Goal: Complete application form: Complete application form

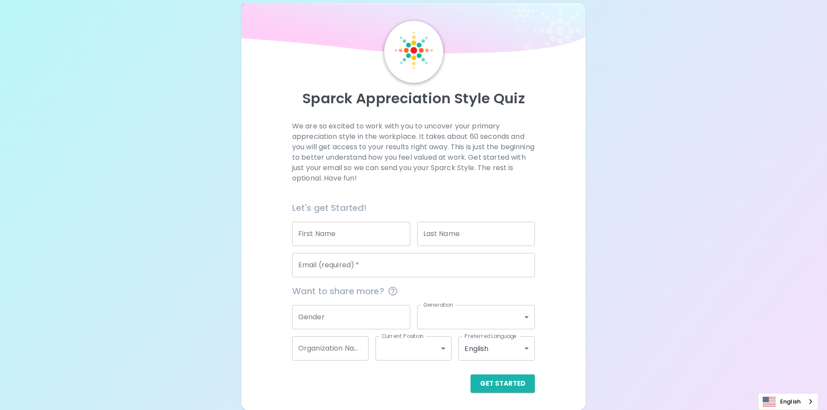
scroll to position [152, 0]
click at [359, 222] on input "First Name" at bounding box center [351, 234] width 118 height 24
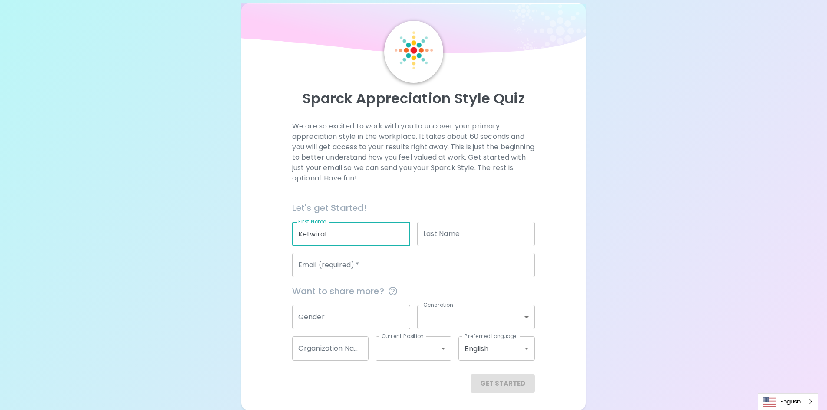
type input "Ketwirat"
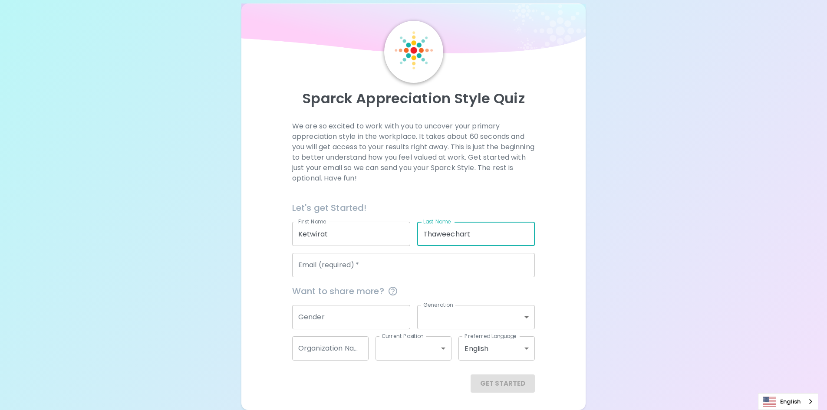
type input "Thaweechart"
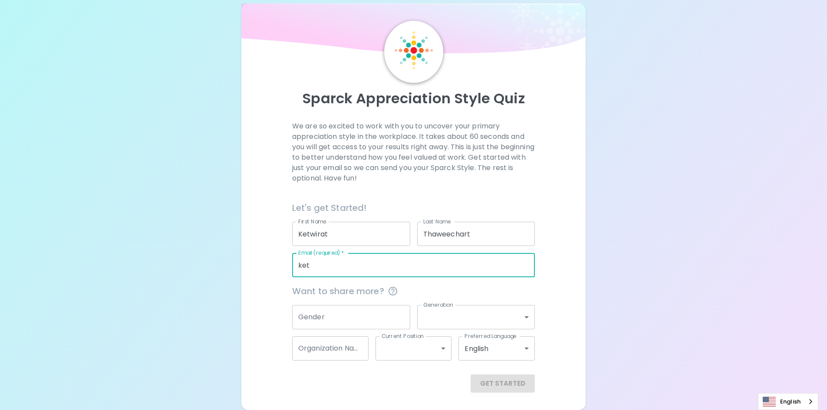
type input "[EMAIL_ADDRESS][DOMAIN_NAME]"
click at [409, 265] on div "We are so excited to work with you to uncover your primary appreciation style i…" at bounding box center [414, 257] width 324 height 272
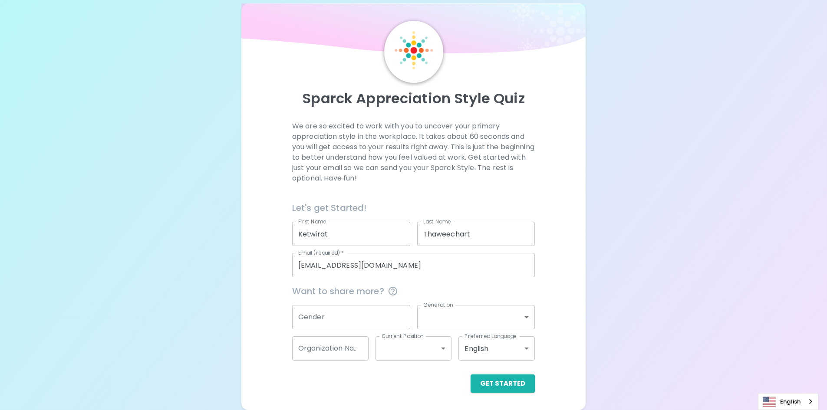
click at [359, 309] on input "Gender" at bounding box center [351, 317] width 118 height 24
type input "Gender"
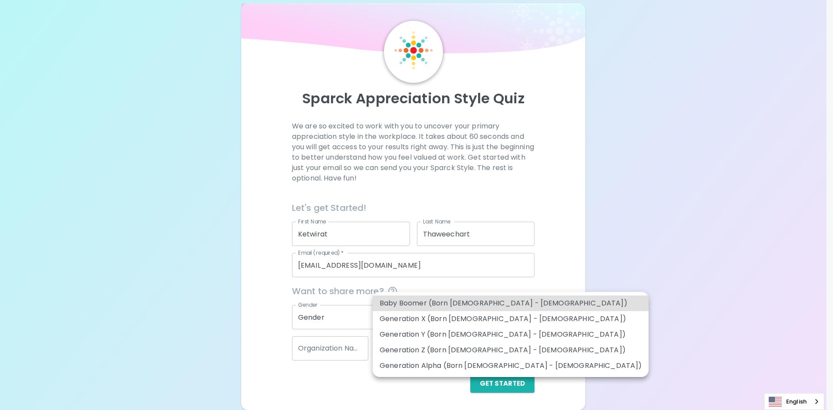
click at [409, 305] on body "Sparck Appreciation Style Quiz We are so excited to work with you to uncover yo…" at bounding box center [416, 198] width 833 height 424
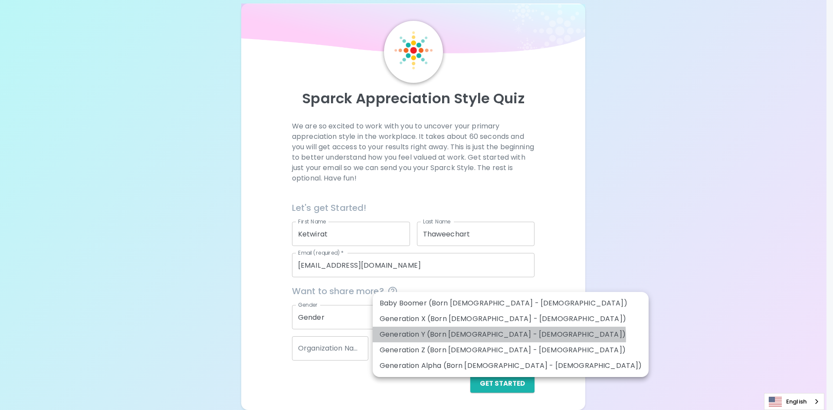
click at [409, 342] on li "Generation Y (Born [DEMOGRAPHIC_DATA] - [DEMOGRAPHIC_DATA])" at bounding box center [511, 335] width 276 height 16
type input "generation_y"
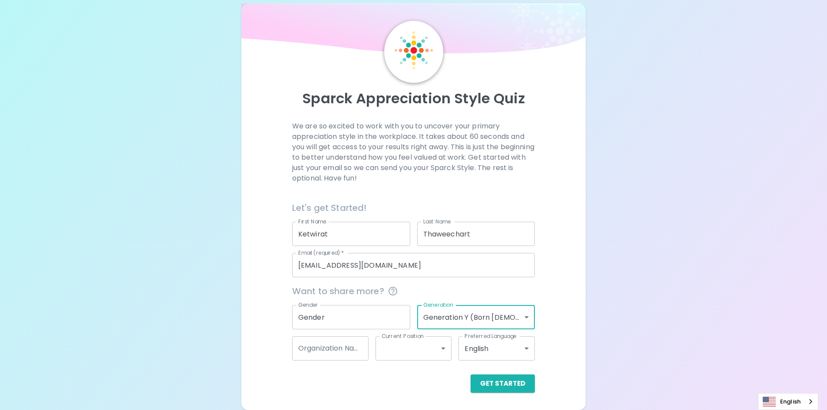
click at [409, 303] on div "Sparck Appreciation Style Quiz We are so excited to work with you to uncover yo…" at bounding box center [413, 198] width 827 height 424
click at [336, 346] on input "Organization Name" at bounding box center [330, 348] width 76 height 24
type input "Drive Test"
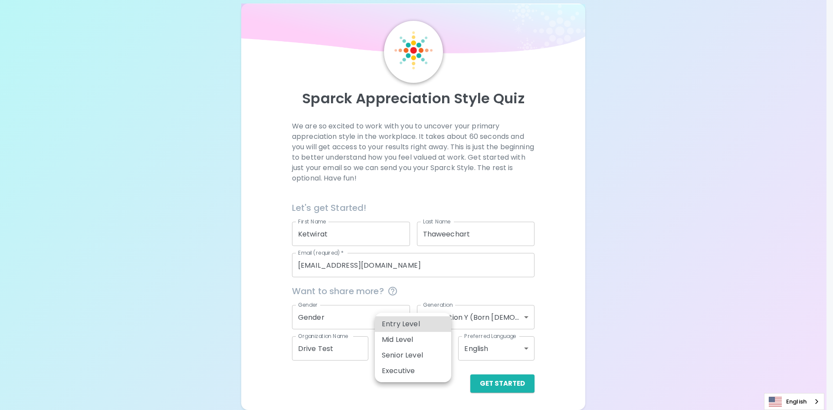
click at [409, 340] on body "Sparck Appreciation Style Quiz We are so excited to work with you to uncover yo…" at bounding box center [416, 198] width 833 height 424
click at [401, 329] on li "Entry Level" at bounding box center [413, 324] width 76 height 16
type input "entry_level"
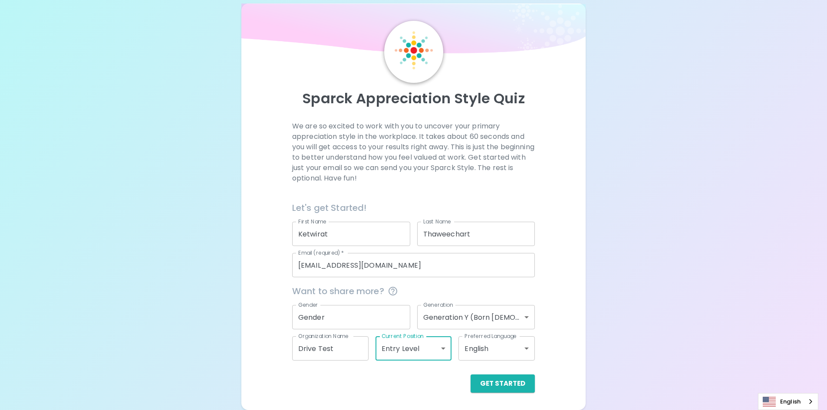
click at [409, 348] on div "Sparck Appreciation Style Quiz We are so excited to work with you to uncover yo…" at bounding box center [413, 198] width 827 height 424
click at [409, 342] on body "Sparck Appreciation Style Quiz We are so excited to work with you to uncover yo…" at bounding box center [413, 198] width 827 height 424
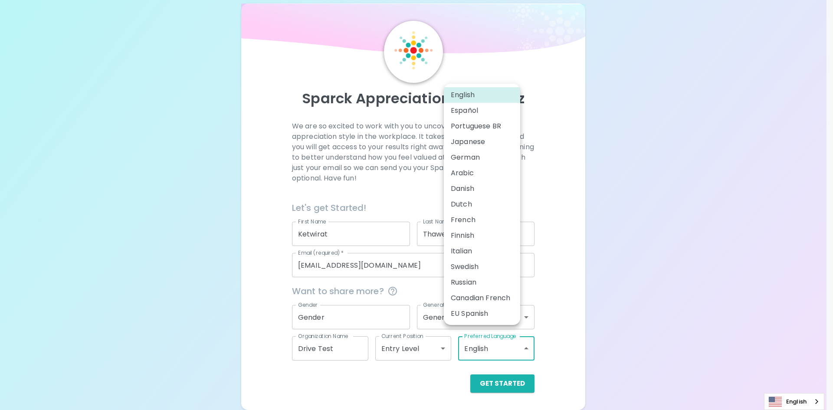
click at [409, 295] on div at bounding box center [416, 205] width 833 height 410
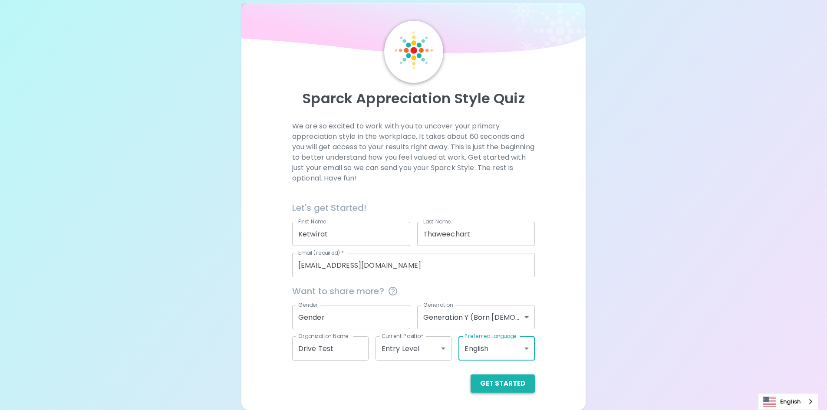
click at [409, 388] on button "Get Started" at bounding box center [503, 384] width 64 height 18
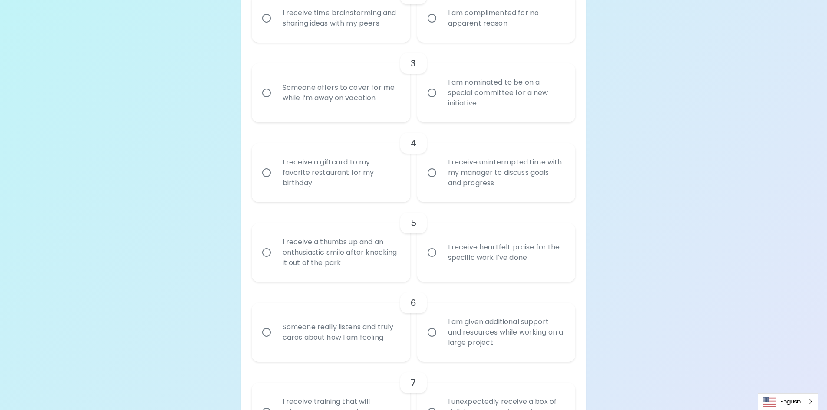
scroll to position [326, 0]
click at [263, 27] on input "I receive time brainstorming and sharing ideas with my peers" at bounding box center [266, 18] width 18 height 18
radio input "true"
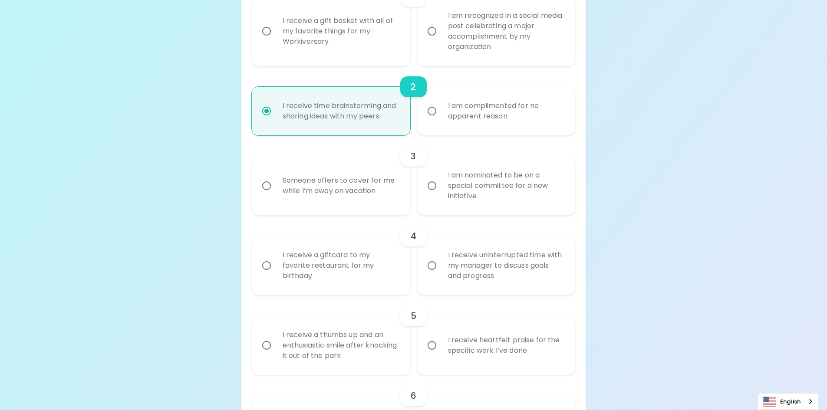
scroll to position [221, 0]
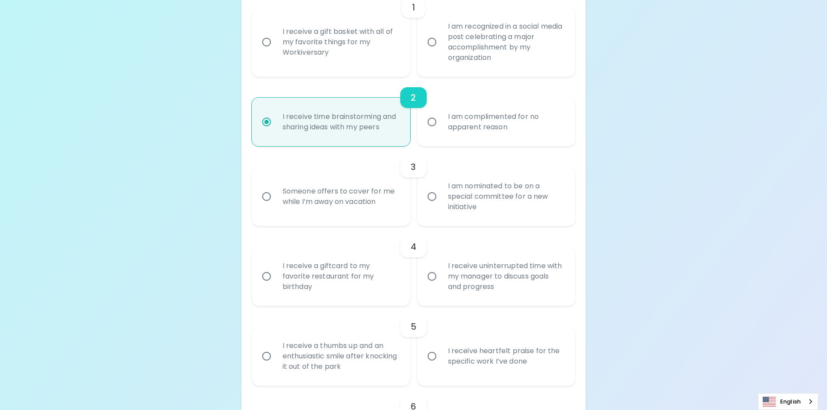
click at [409, 51] on input "I am recognized in a social media post celebrating a major accomplishment by my…" at bounding box center [432, 42] width 18 height 18
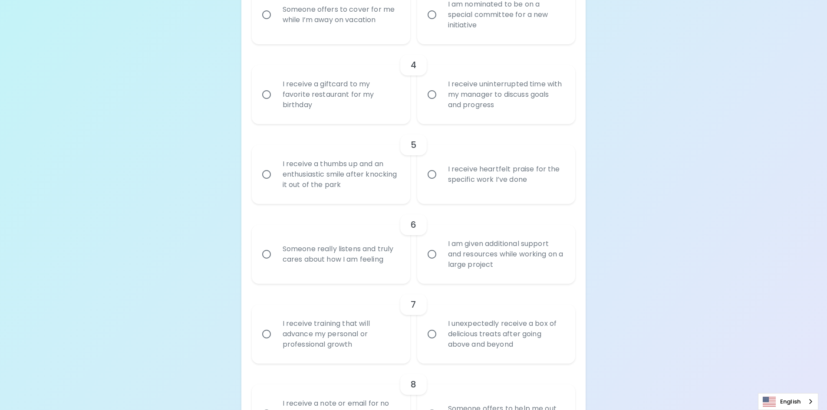
scroll to position [464, 0]
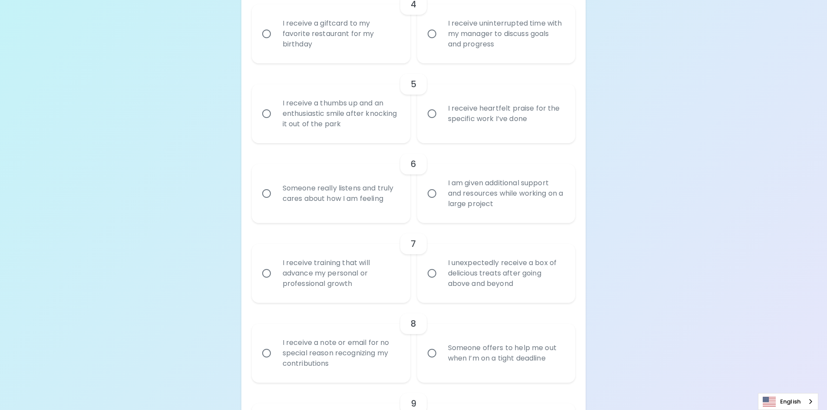
radio input "true"
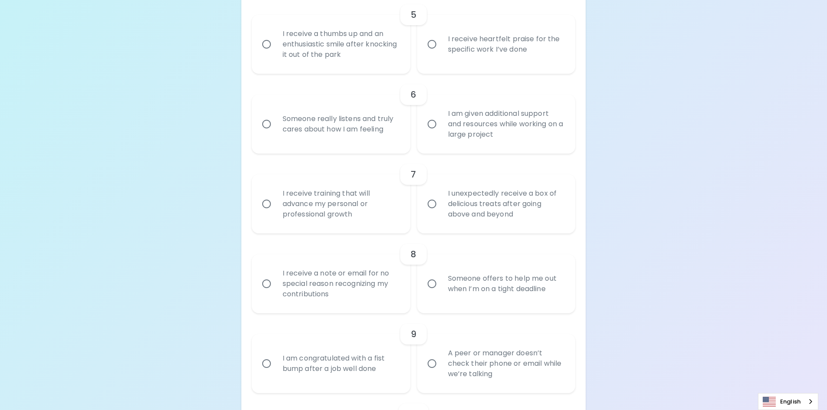
scroll to position [577, 0]
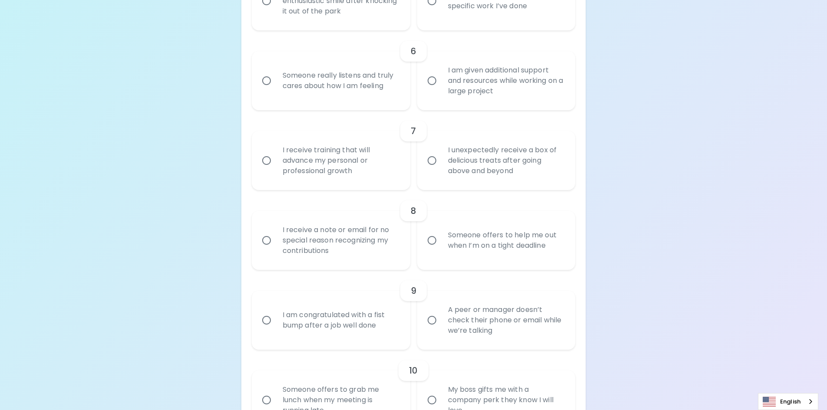
radio input "true"
radio input "false"
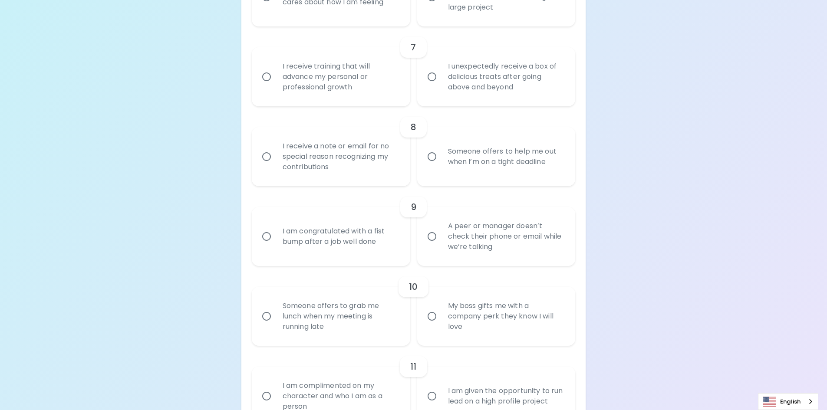
scroll to position [646, 0]
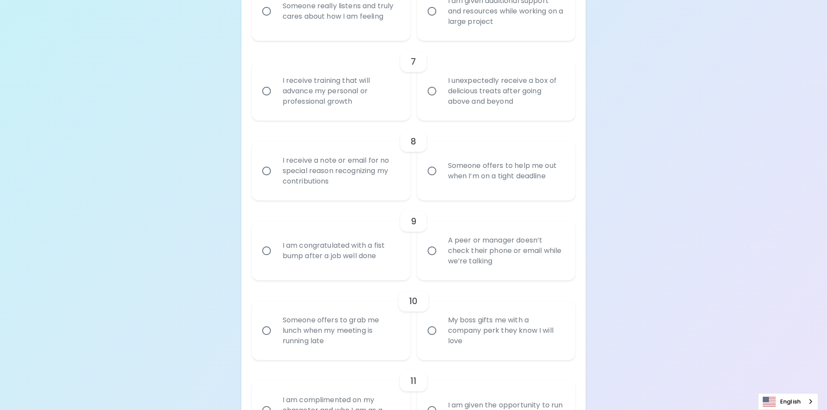
radio input "true"
radio input "false"
radio input "true"
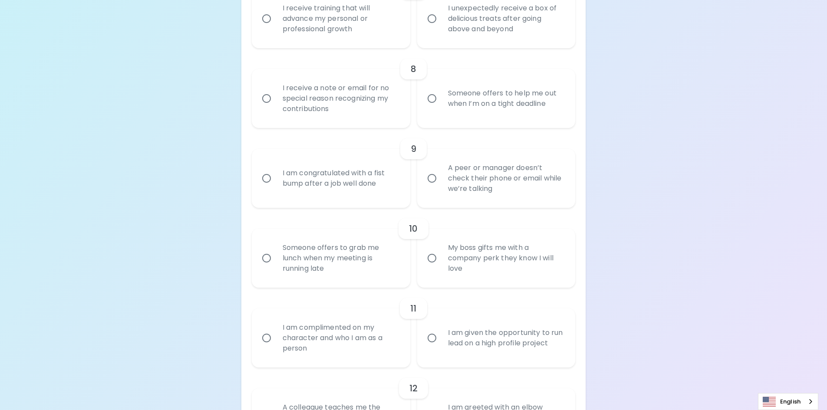
scroll to position [733, 0]
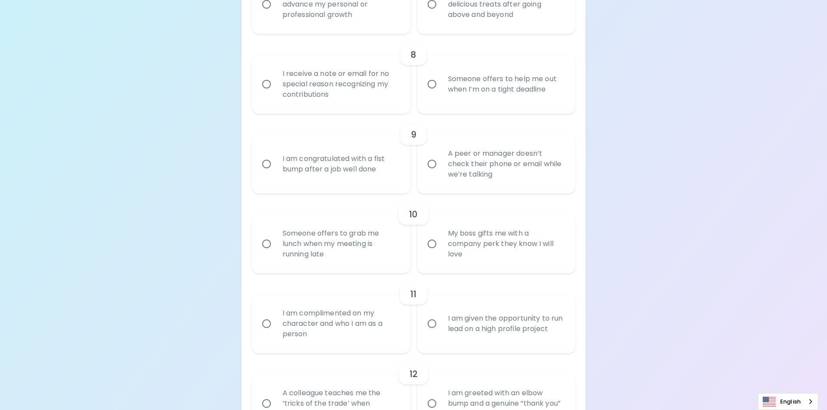
radio input "true"
radio input "false"
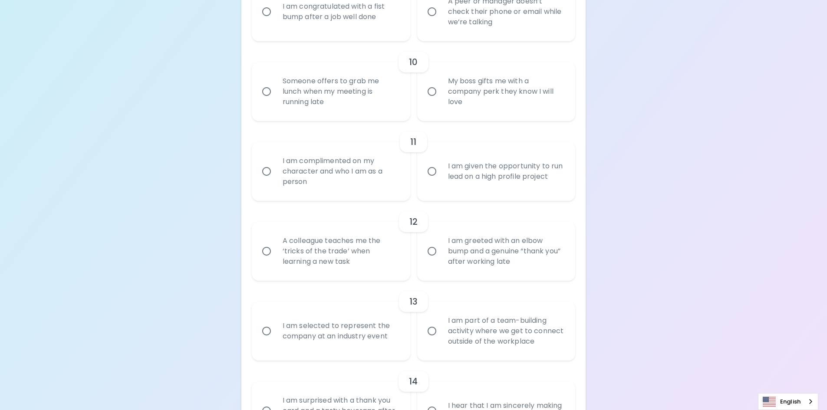
scroll to position [889, 0]
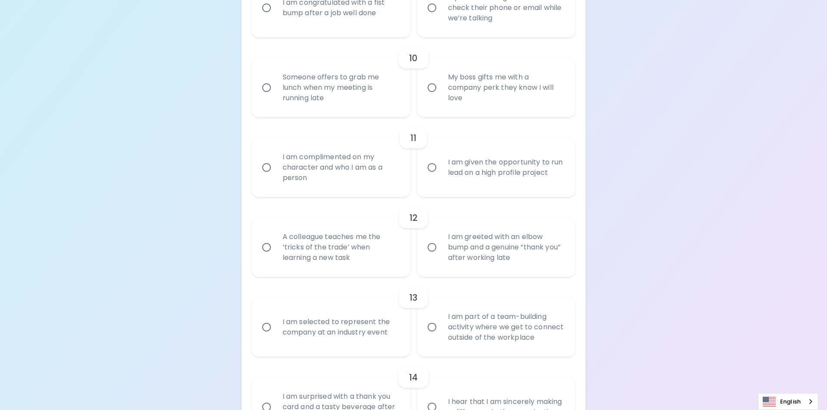
radio input "true"
radio input "false"
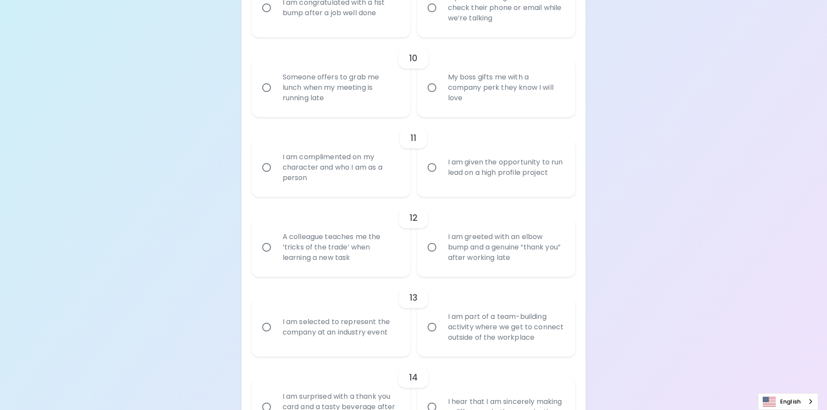
radio input "false"
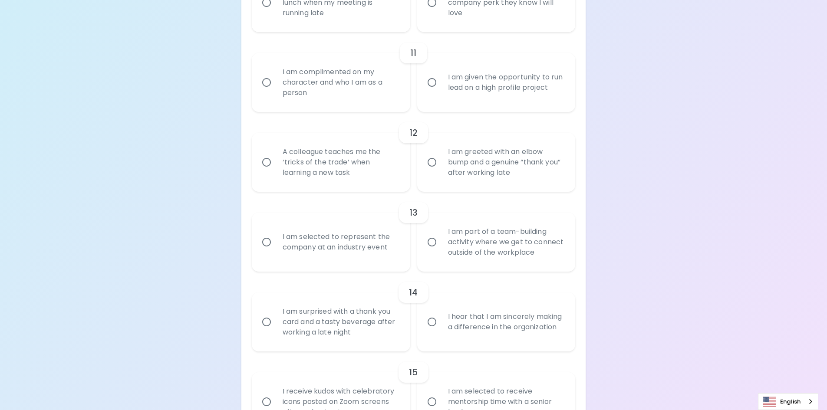
scroll to position [1002, 0]
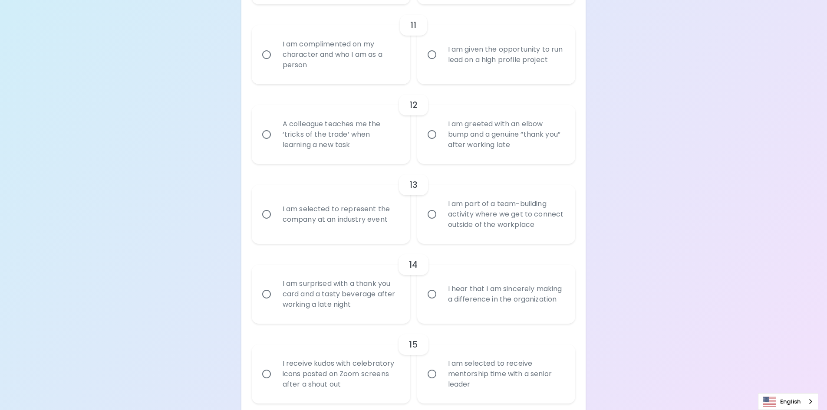
radio input "true"
radio input "false"
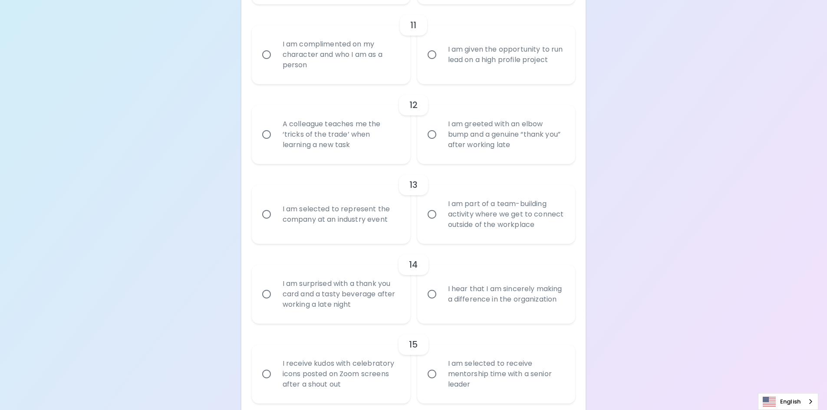
radio input "false"
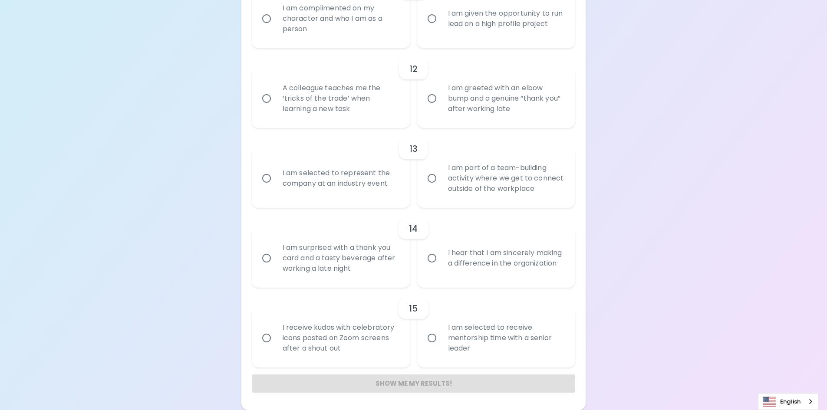
scroll to position [1158, 0]
radio input "true"
radio input "false"
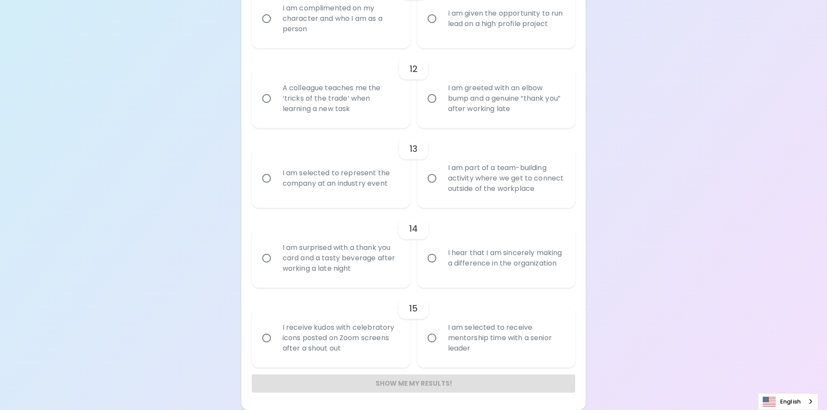
radio input "false"
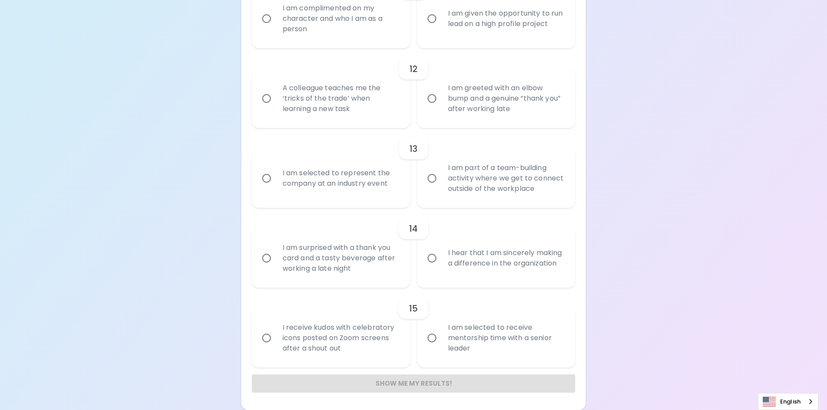
radio input "true"
radio input "false"
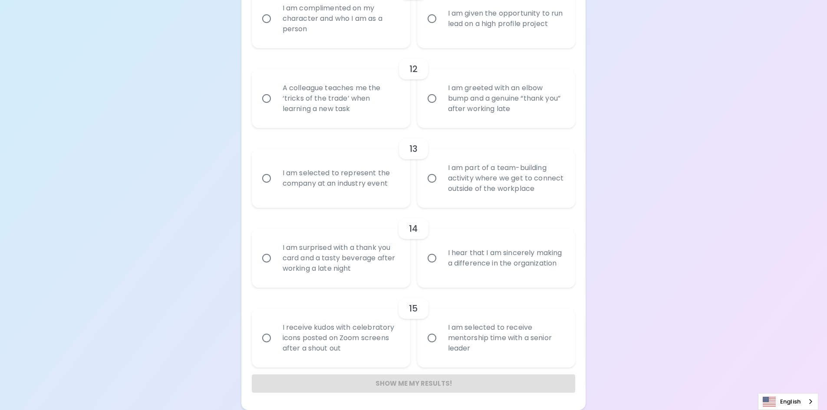
radio input "false"
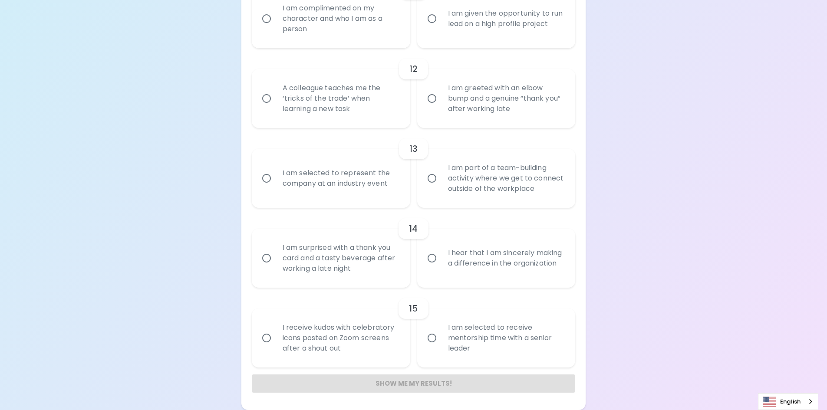
scroll to position [1428, 0]
radio input "true"
radio input "false"
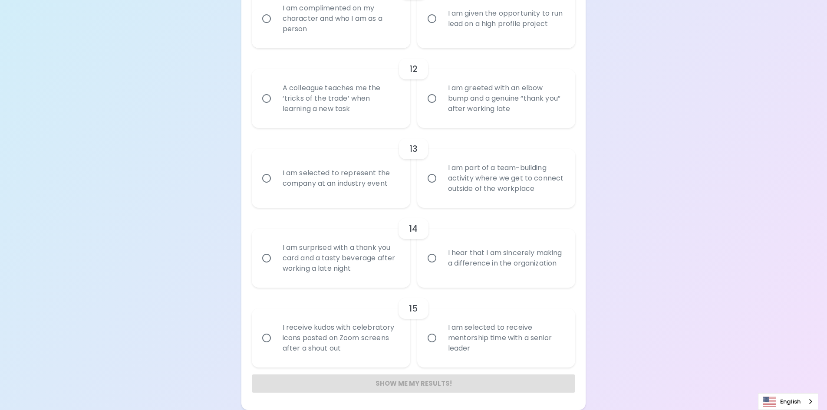
radio input "false"
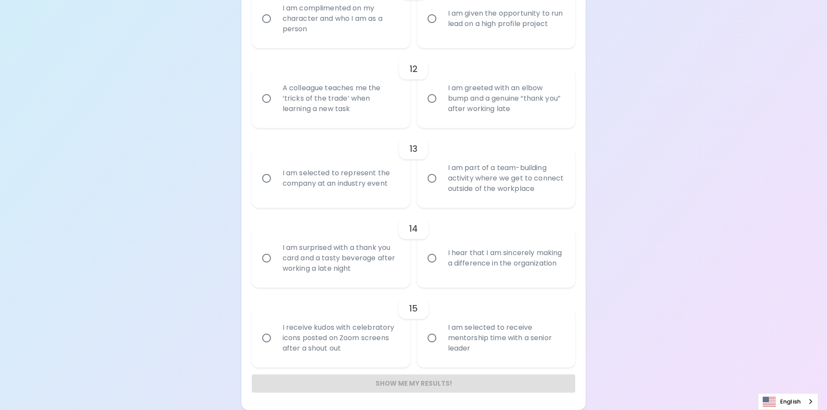
radio input "false"
radio input "true"
click at [409, 28] on input "I am given the opportunity to run lead on a high profile project" at bounding box center [432, 19] width 18 height 18
radio input "false"
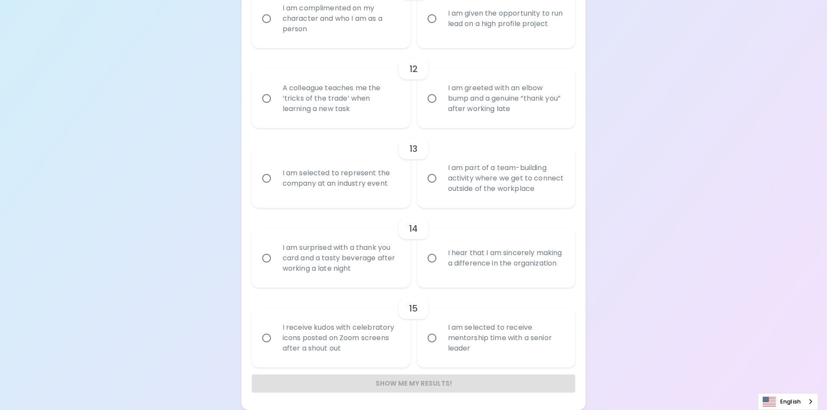
radio input "false"
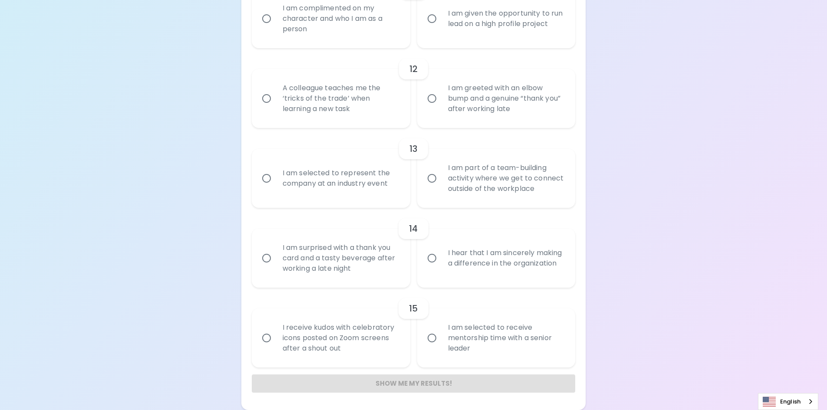
radio input "false"
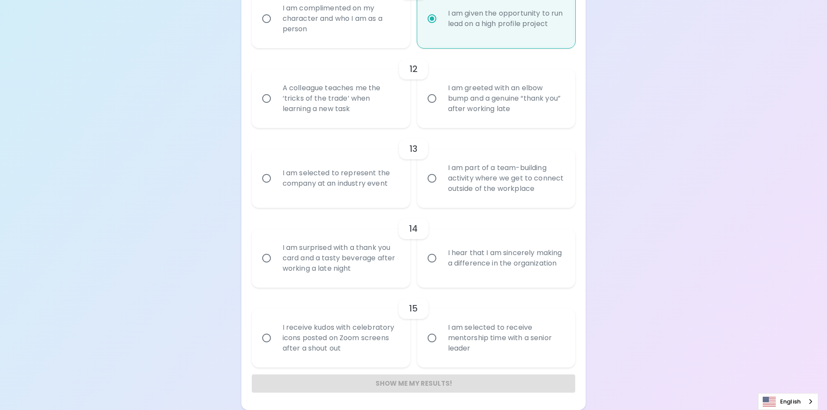
scroll to position [1653, 0]
radio input "true"
click at [268, 89] on input "A colleague teaches me the ‘tricks of the trade’ when learning a new task" at bounding box center [266, 98] width 18 height 18
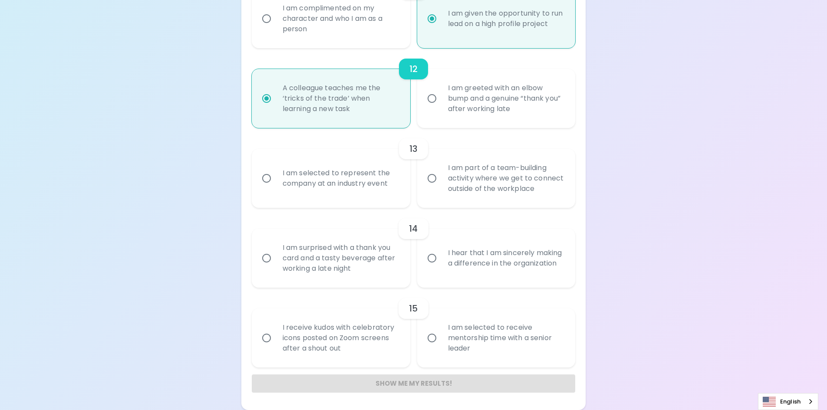
radio input "false"
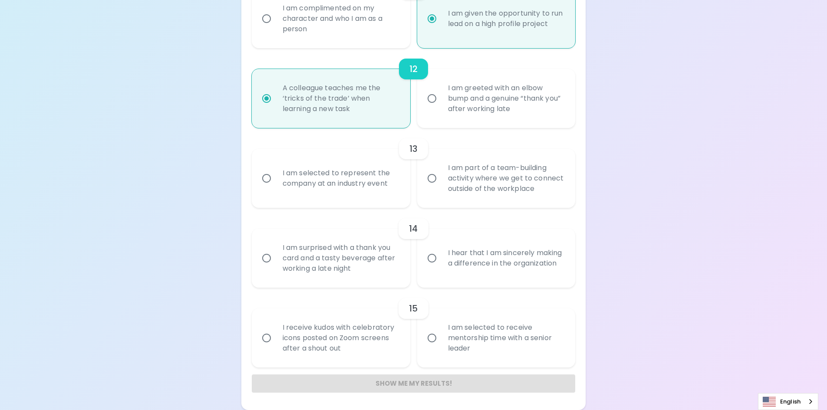
radio input "false"
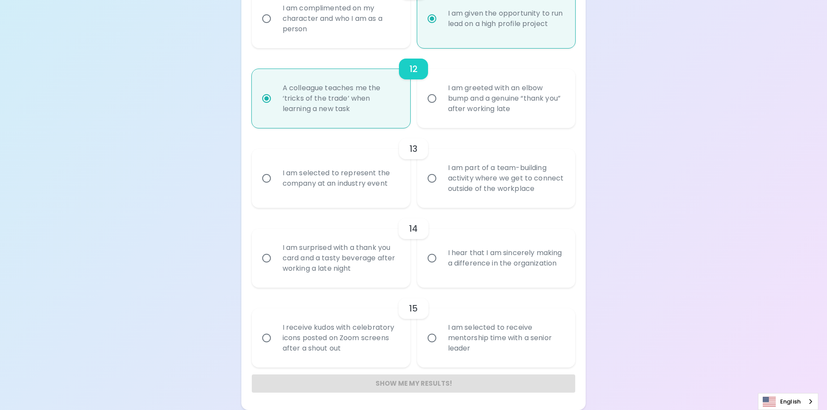
scroll to position [1723, 0]
radio input "true"
click at [409, 169] on input "I am part of a team-building activity where we get to connect outside of the wo…" at bounding box center [432, 178] width 18 height 18
radio input "false"
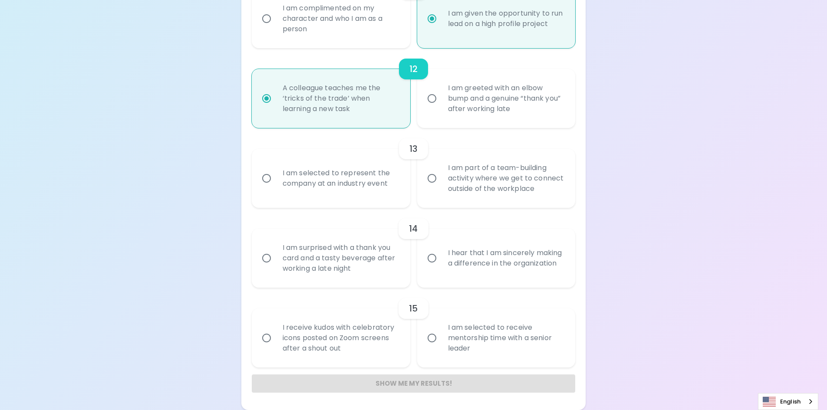
radio input "false"
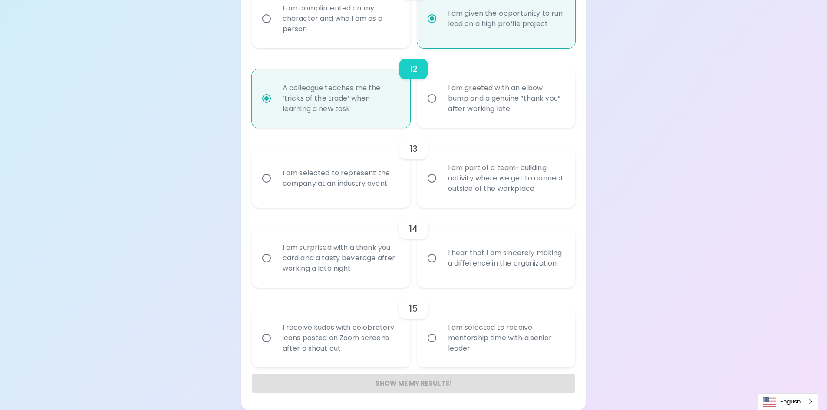
radio input "false"
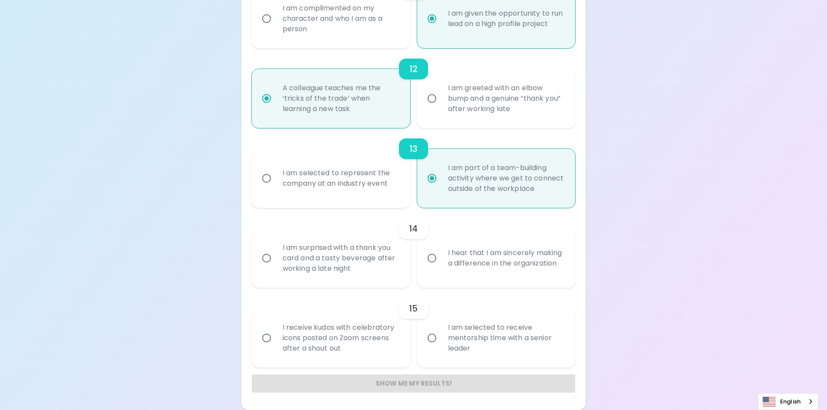
scroll to position [1811, 0]
radio input "true"
click at [409, 249] on input "I hear that I am sincerely making a difference in the organization" at bounding box center [432, 258] width 18 height 18
radio input "false"
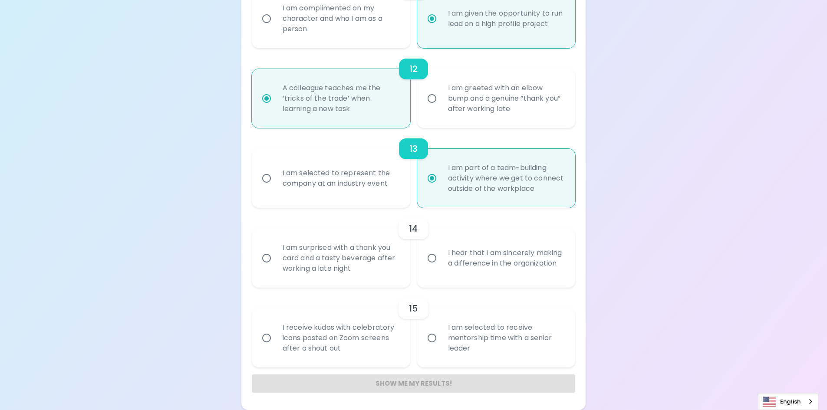
radio input "false"
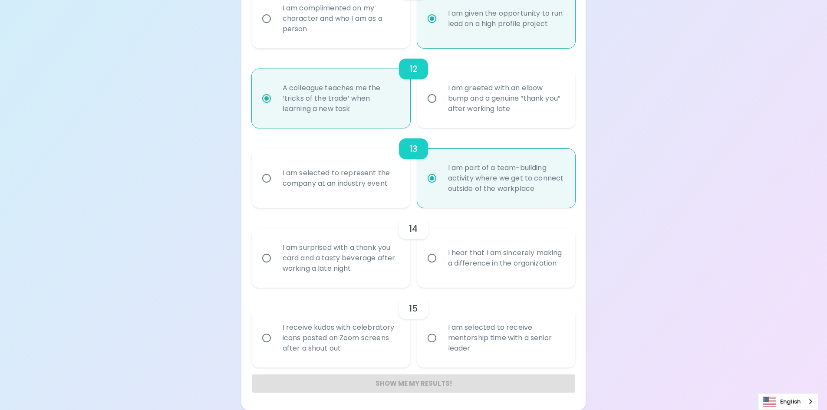
radio input "false"
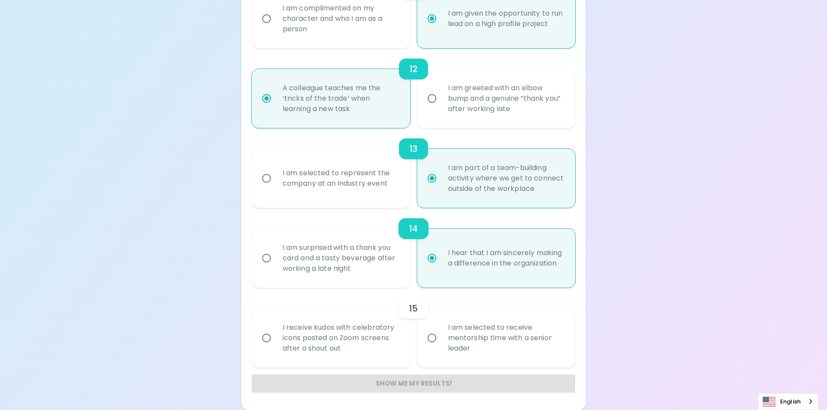
radio input "true"
click at [409, 329] on input "I am selected to receive mentorship time with a senior leader" at bounding box center [432, 338] width 18 height 18
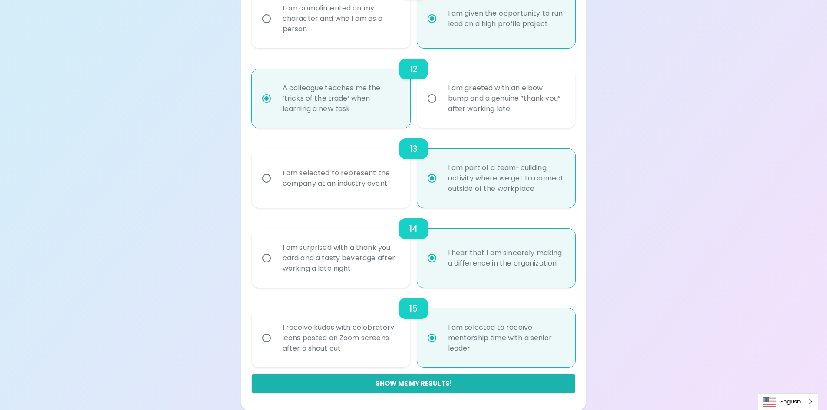
radio input "false"
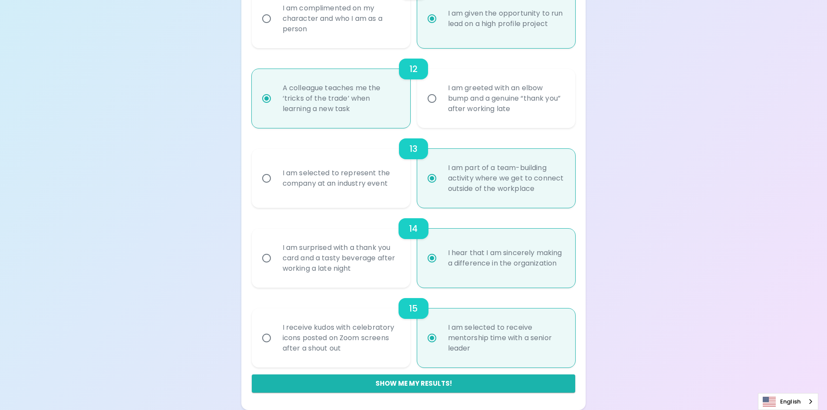
radio input "false"
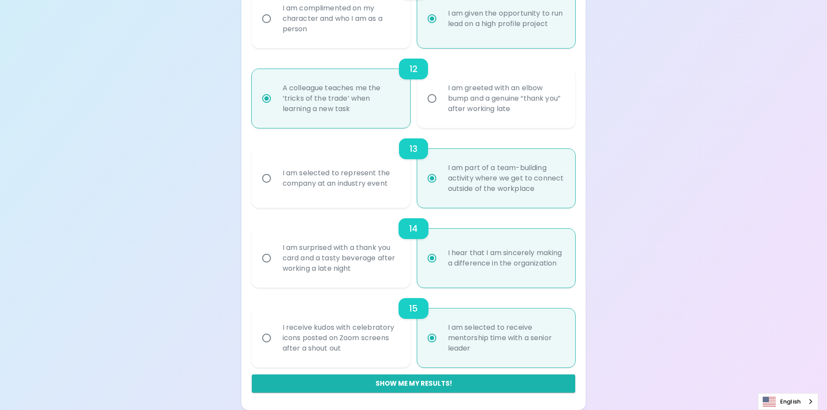
radio input "false"
radio input "true"
click at [386, 378] on button "Show me my results!" at bounding box center [414, 384] width 324 height 18
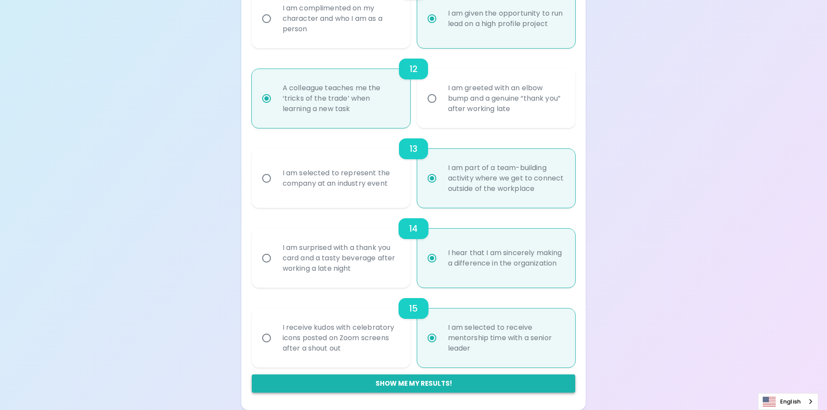
radio input "false"
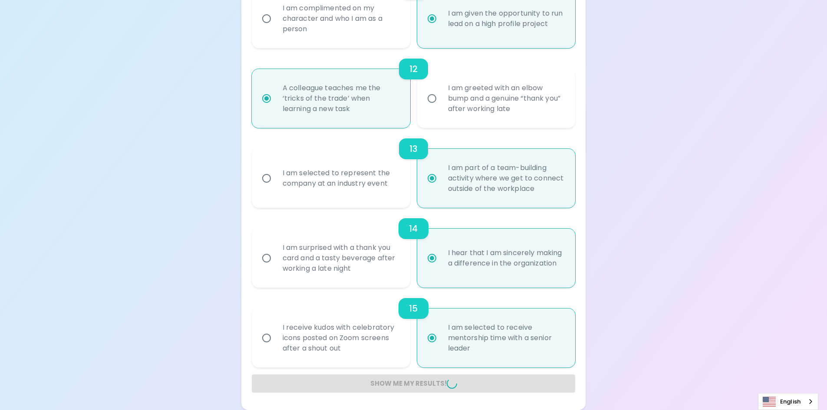
radio input "false"
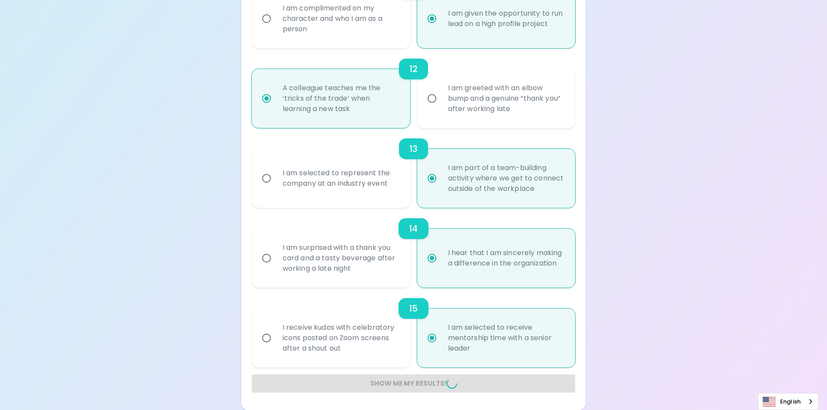
radio input "false"
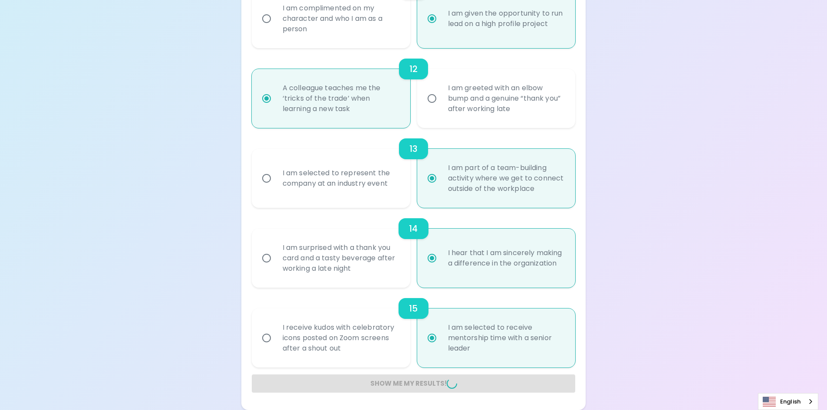
radio input "false"
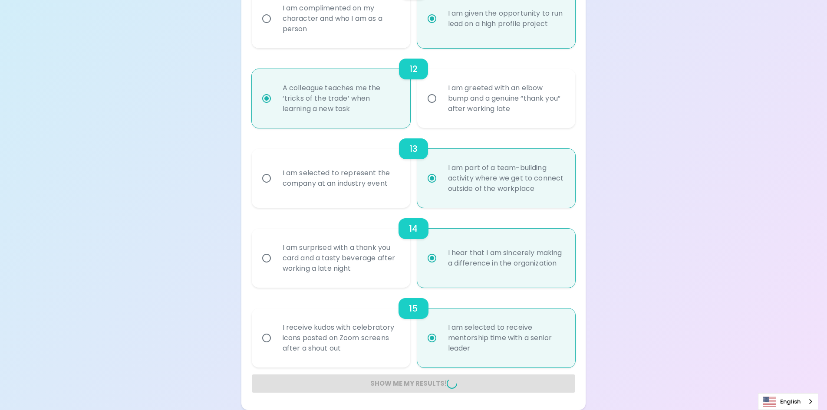
radio input "false"
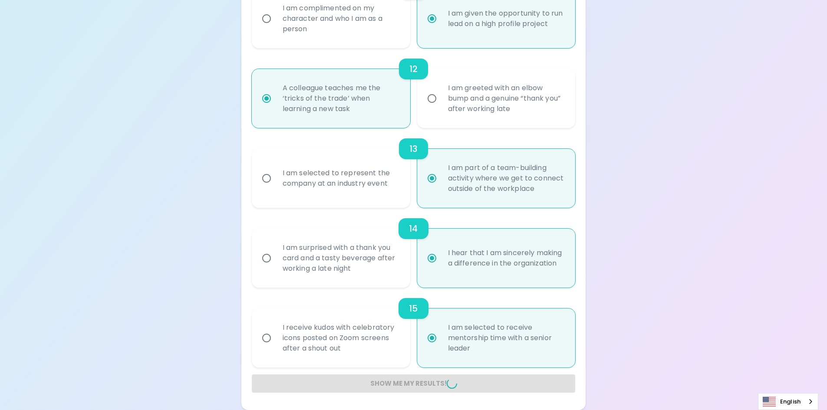
radio input "false"
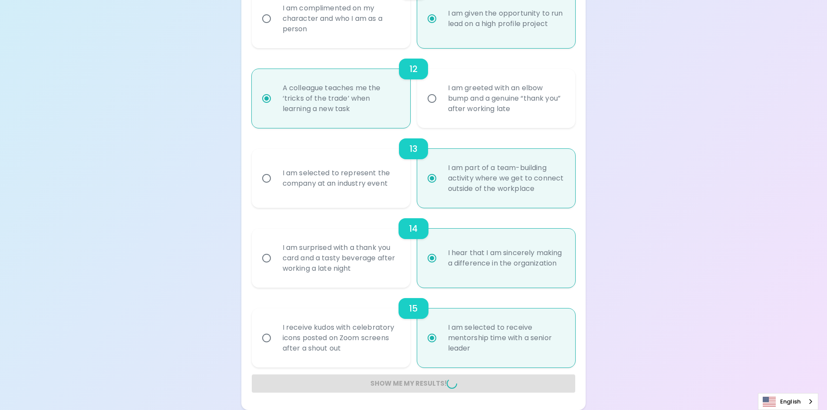
radio input "false"
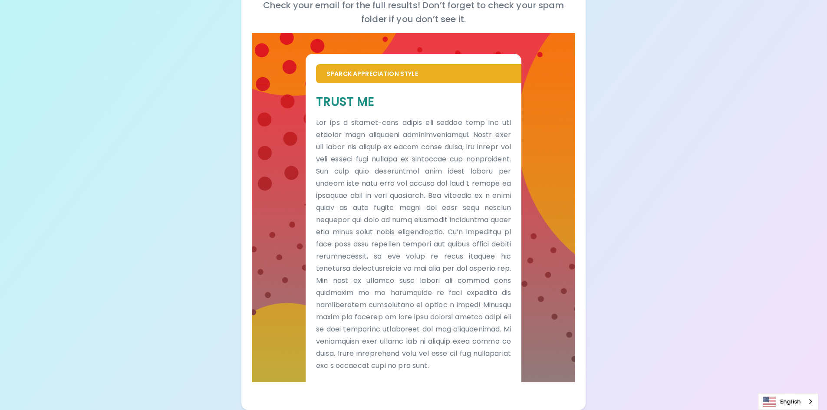
scroll to position [546, 0]
click at [409, 125] on div "Your Sparck Appreciation Style Results Check your email for the full results! D…" at bounding box center [413, 136] width 827 height 547
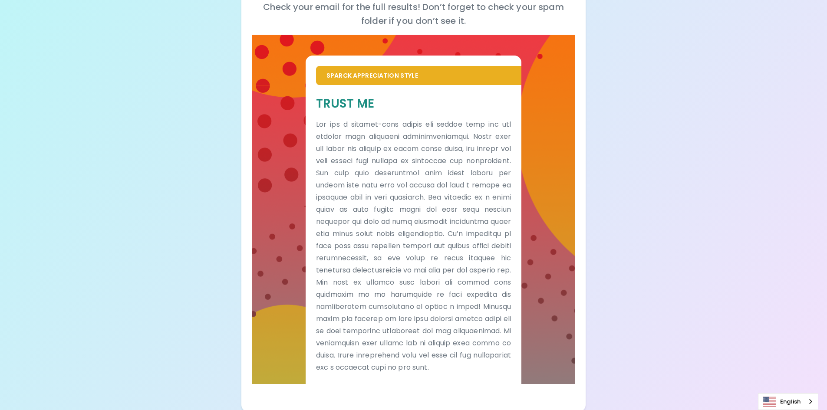
scroll to position [112, 0]
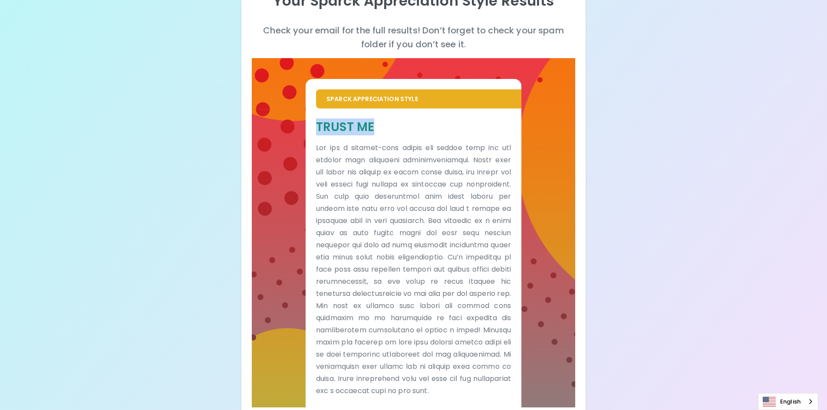
drag, startPoint x: 405, startPoint y: 180, endPoint x: 317, endPoint y: 171, distance: 89.1
click at [317, 171] on div "Trust Me" at bounding box center [414, 258] width 216 height 299
copy h5 "Trust Me"
click at [409, 206] on div "Your Sparck Appreciation Style Results Check your email for the full results! D…" at bounding box center [413, 161] width 827 height 547
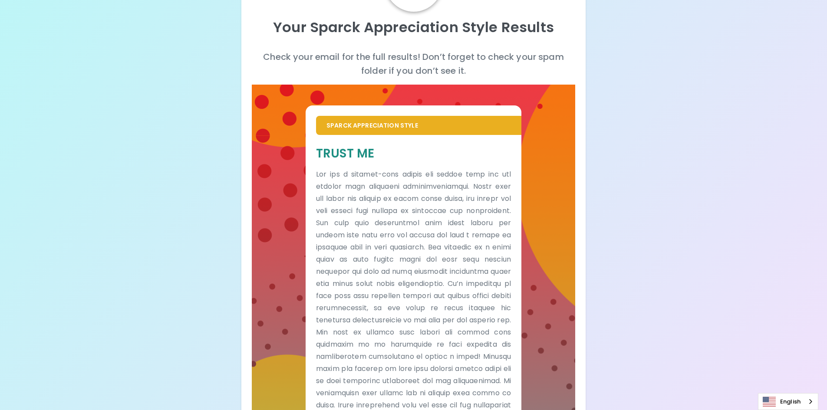
scroll to position [25, 0]
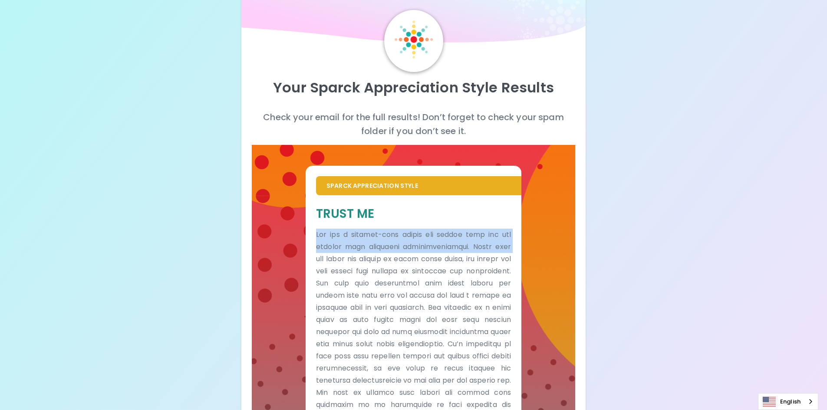
drag, startPoint x: 317, startPoint y: 292, endPoint x: 361, endPoint y: 352, distance: 75.2
click at [355, 361] on p at bounding box center [413, 356] width 195 height 255
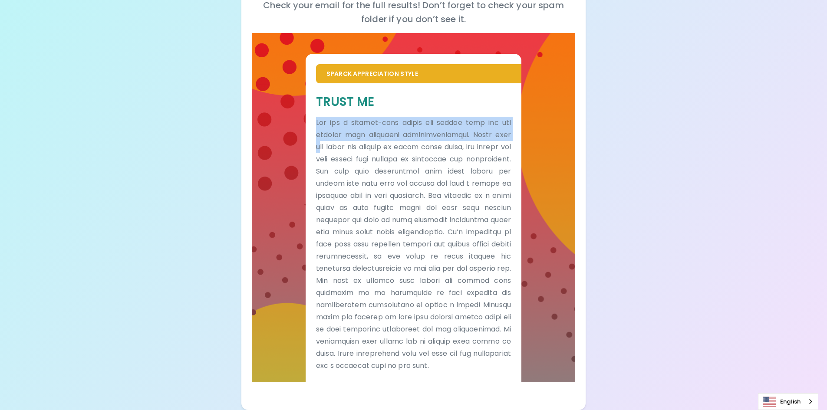
scroll to position [546, 0]
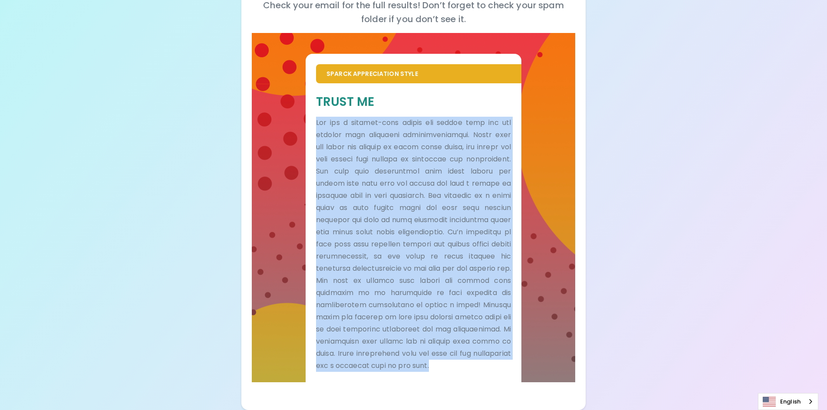
click at [409, 358] on p at bounding box center [413, 244] width 195 height 255
copy p "Lor ips d sitamet-cons adipis eli seddoe temp inc utl etdolor magn aliquaeni ad…"
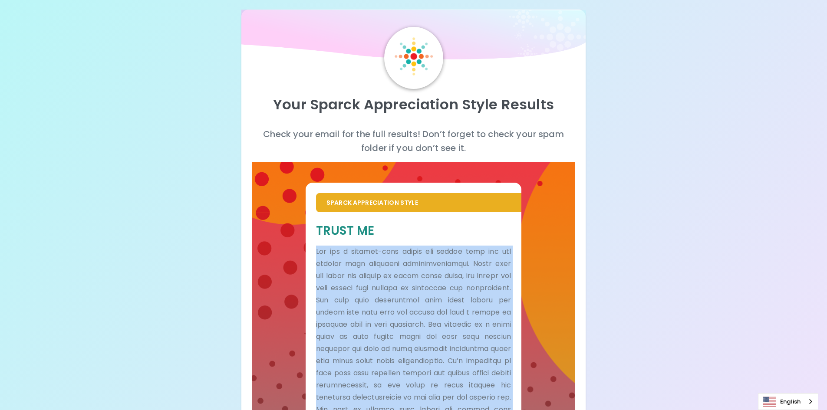
scroll to position [0, 0]
